Goal: Book appointment/travel/reservation

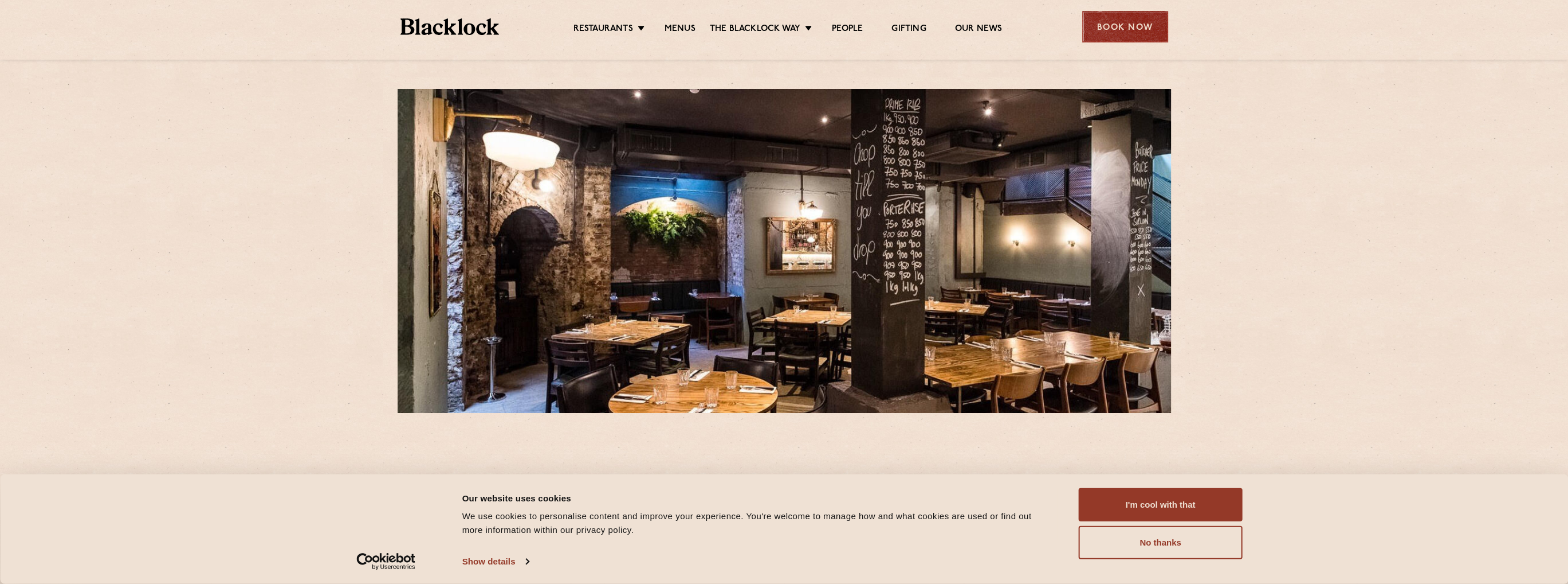
click at [1146, 11] on div "Book Now" at bounding box center [1125, 26] width 86 height 32
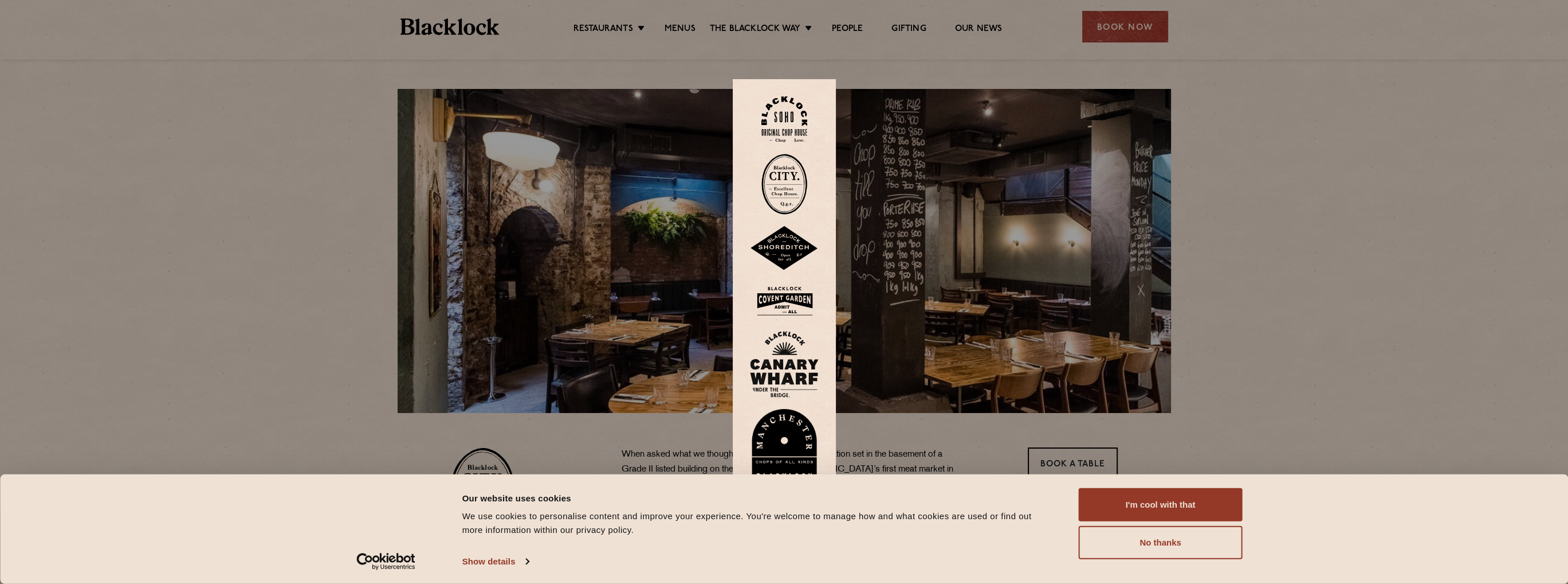
click at [796, 179] on img at bounding box center [784, 184] width 46 height 61
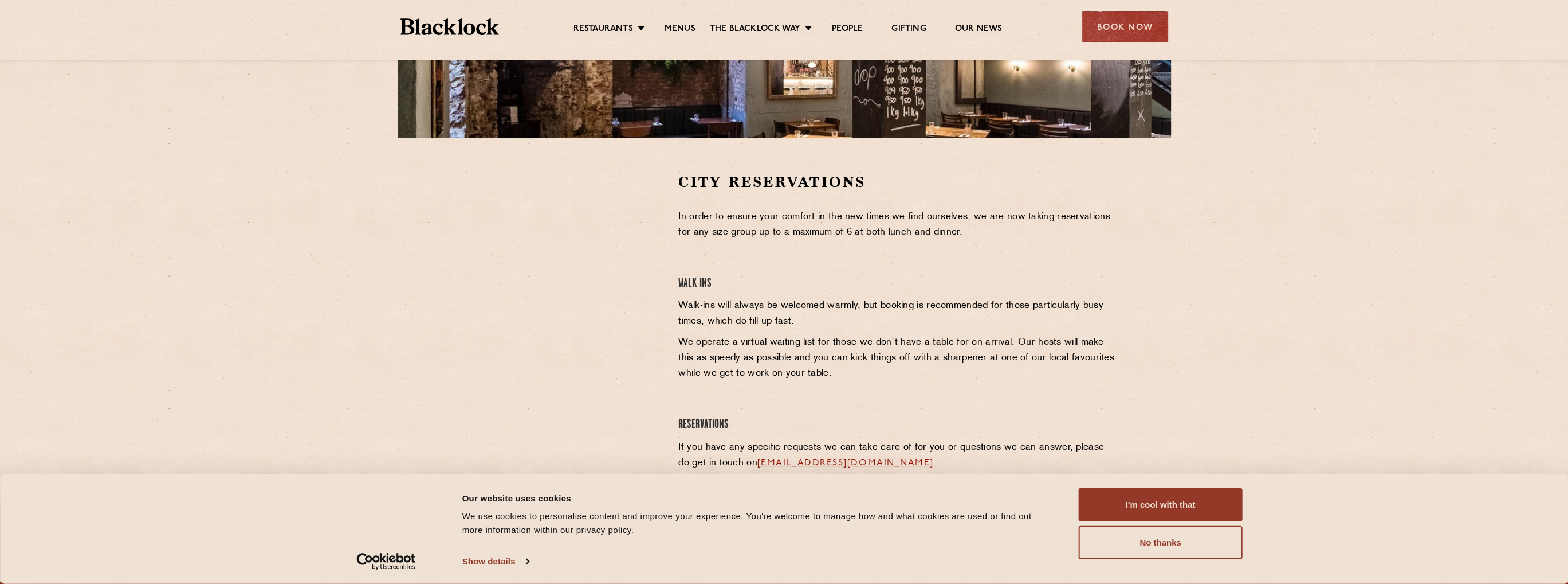
scroll to position [286, 0]
